Goal: Navigation & Orientation: Find specific page/section

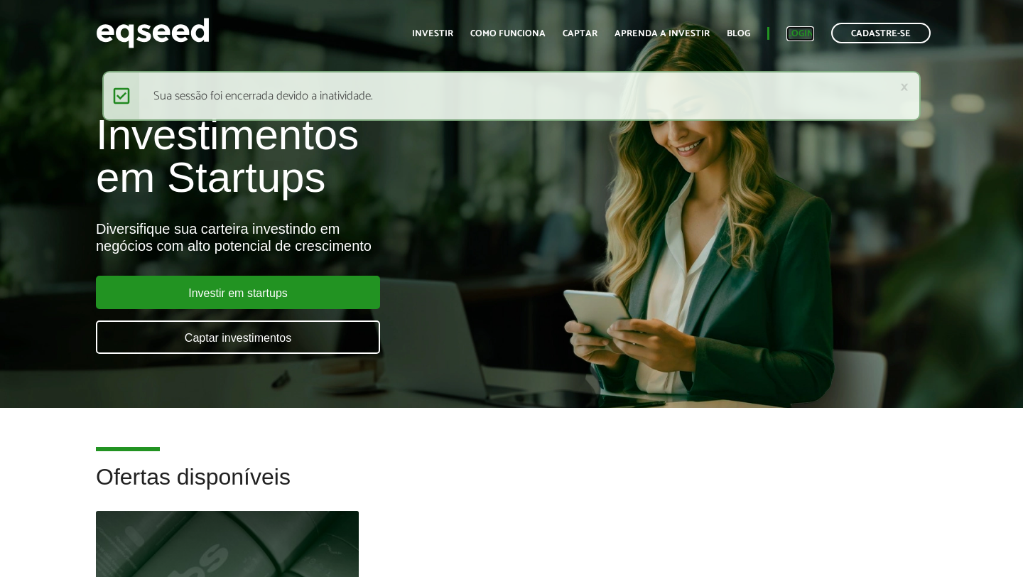
click at [802, 31] on link "Login" at bounding box center [801, 33] width 28 height 9
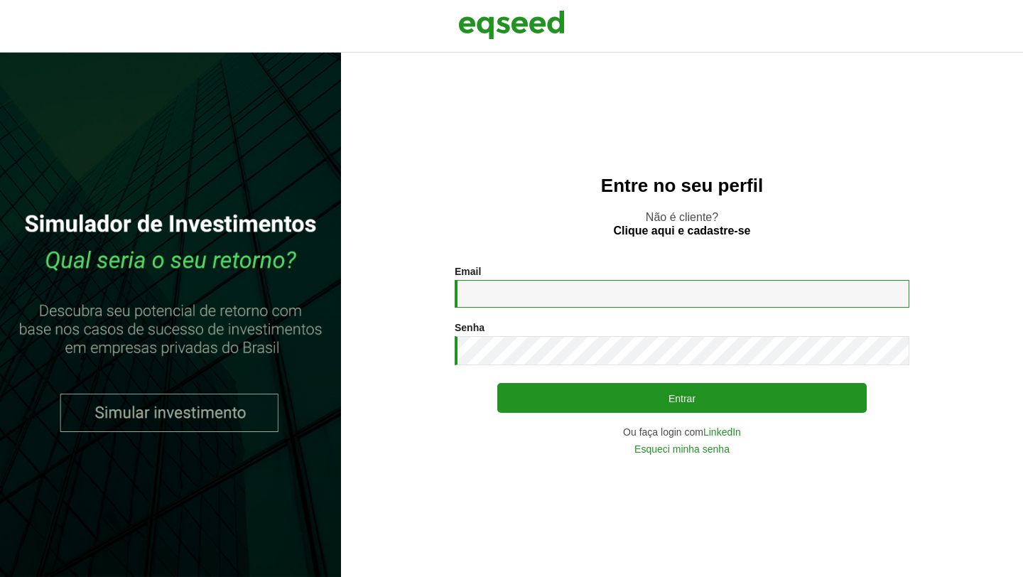
click at [488, 298] on input "Email *" at bounding box center [682, 294] width 455 height 28
type input "**********"
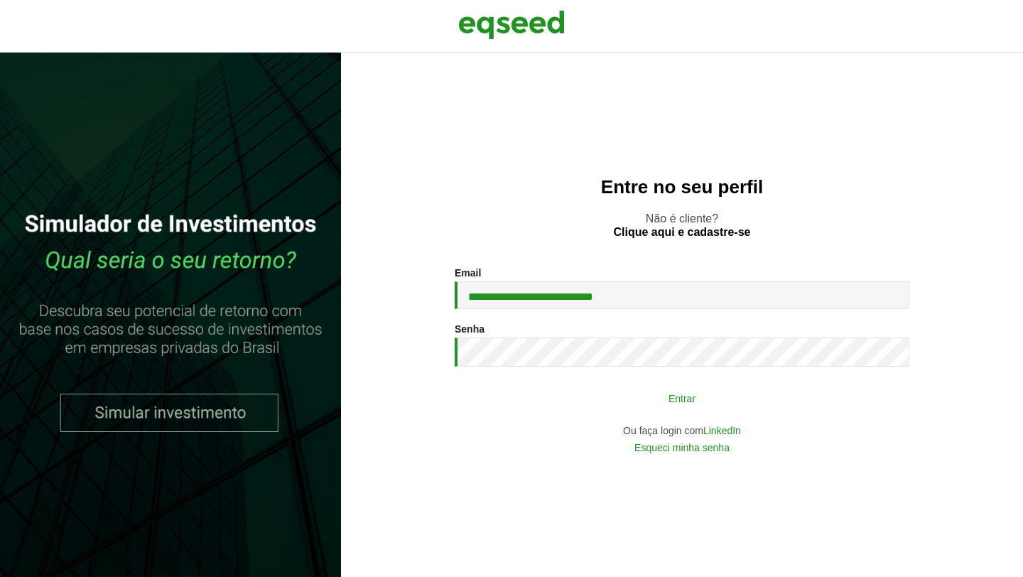
click at [630, 406] on button "Entrar" at bounding box center [682, 397] width 370 height 27
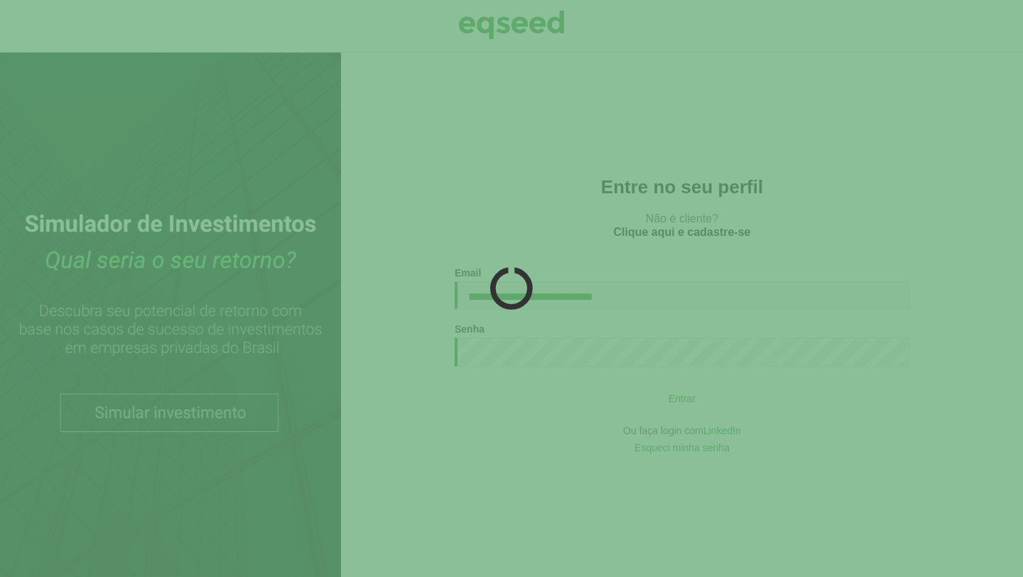
type button "Entrar"
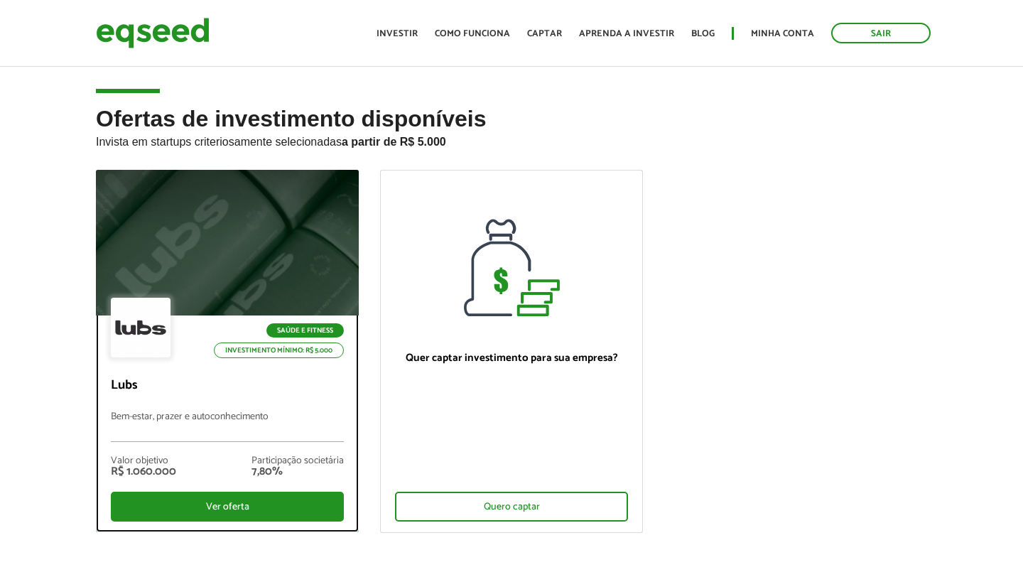
click at [200, 411] on p "Bem-estar, prazer e autoconhecimento" at bounding box center [227, 426] width 233 height 31
